Goal: Information Seeking & Learning: Understand process/instructions

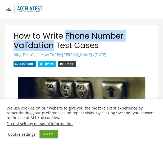
drag, startPoint x: 66, startPoint y: 36, endPoint x: 54, endPoint y: 46, distance: 15.8
click at [54, 46] on h1 "How to Write Phone Number Validation Test Cases" at bounding box center [81, 40] width 136 height 19
copy h1 "Phone Number Validation"
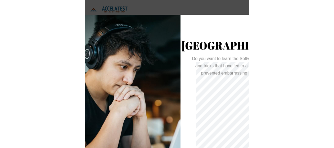
scroll to position [14, 0]
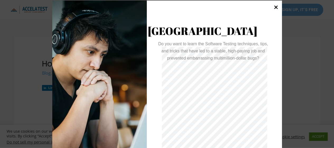
click at [278, 9] on div at bounding box center [276, 8] width 9 height 15
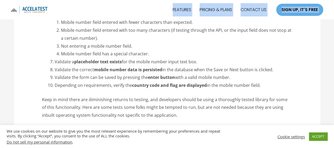
scroll to position [538, 0]
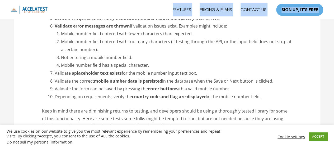
drag, startPoint x: 54, startPoint y: 37, endPoint x: 262, endPoint y: 93, distance: 215.8
click at [262, 93] on ol "Validate the mobile number field enforces the correct number of characters for …" at bounding box center [174, 14] width 238 height 173
copy ol "Loremips dol sitame consec adipi elitsedd eiu tempori utlabo et doloremagn ali …"
click at [243, 98] on li "Depending on requirements, verify the country code and flag are displayed in th…" at bounding box center [174, 97] width 238 height 8
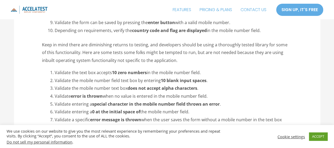
scroll to position [602, 0]
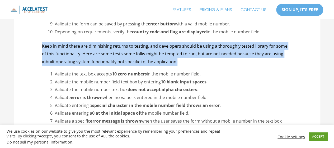
drag, startPoint x: 40, startPoint y: 46, endPoint x: 163, endPoint y: 63, distance: 124.1
copy p "Keep in mind there are diminishing returns to testing, and developers should be…"
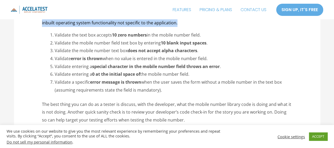
scroll to position [641, 0]
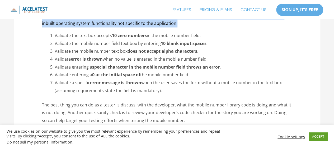
click at [227, 53] on li "Validate the mobile number text box does not accept alpha characters ." at bounding box center [174, 51] width 238 height 8
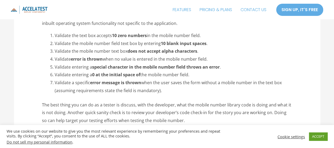
drag, startPoint x: 55, startPoint y: 35, endPoint x: 166, endPoint y: 87, distance: 123.2
click at [166, 87] on ol "Validate the text box accepts 10 zero numbers in the mobile number field. Valid…" at bounding box center [174, 63] width 238 height 63
copy ol "Validate the text box accepts 10 zero numbers in the mobile number field. Valid…"
click at [207, 56] on li "Validate error is thrown when no value is entered in the mobile number field." at bounding box center [174, 59] width 238 height 8
